Goal: Find contact information: Find contact information

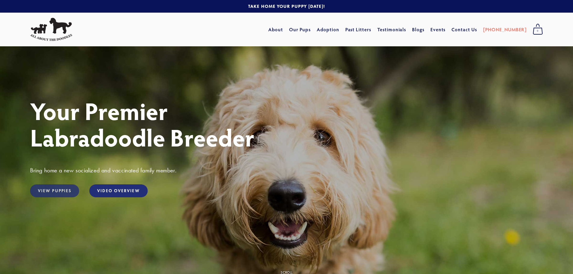
click at [52, 190] on link "View Puppies" at bounding box center [54, 190] width 49 height 13
click at [475, 30] on link "Contact Us" at bounding box center [464, 29] width 26 height 11
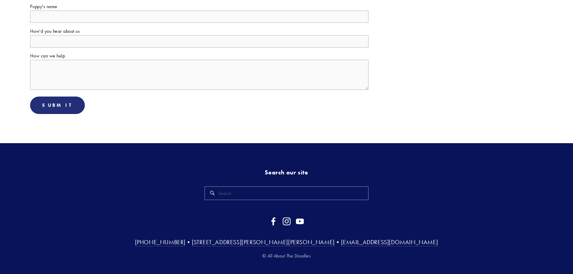
scroll to position [299, 0]
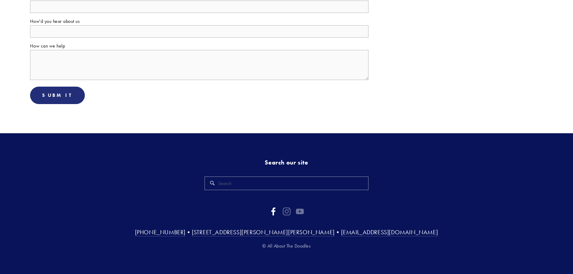
click at [273, 213] on use "Facebook" at bounding box center [273, 211] width 4 height 8
